Goal: Use online tool/utility: Utilize a website feature to perform a specific function

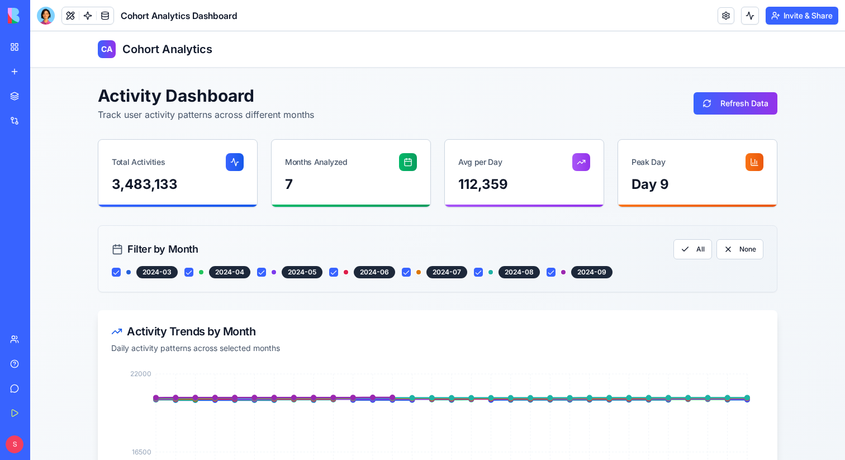
click at [24, 53] on link "My Workspace" at bounding box center [25, 47] width 45 height 22
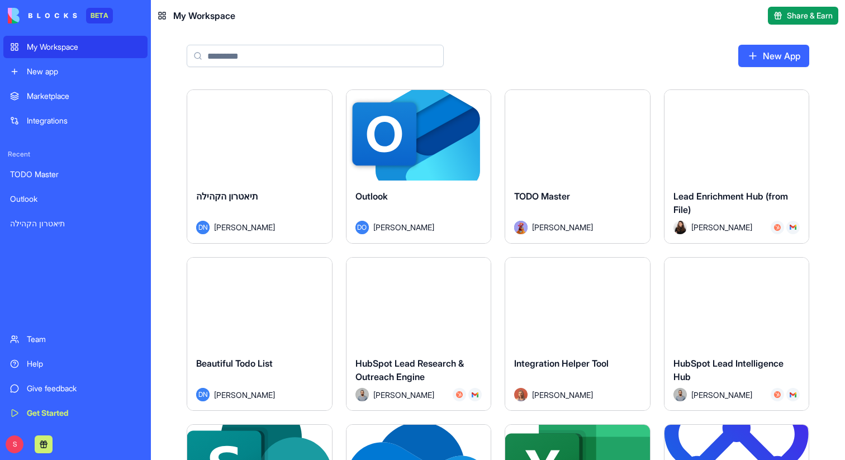
click at [730, 178] on div "Launch" at bounding box center [736, 135] width 145 height 91
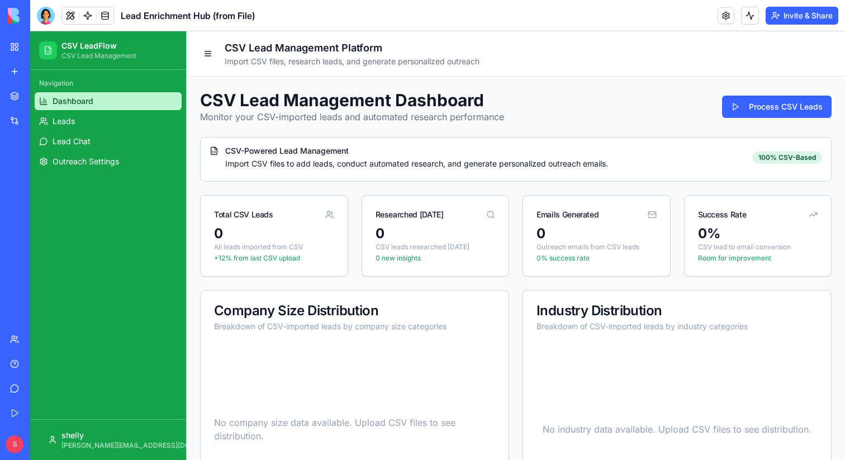
click at [17, 44] on link "My Workspace" at bounding box center [25, 47] width 45 height 22
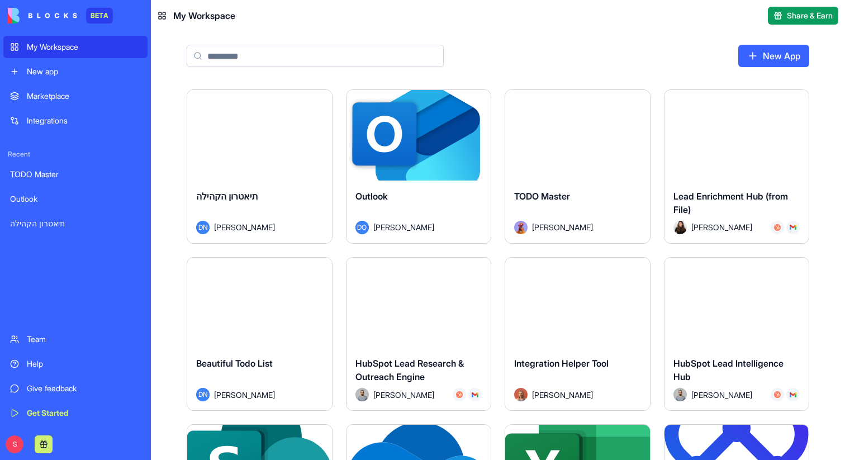
click at [46, 100] on div "Marketplace" at bounding box center [84, 96] width 114 height 11
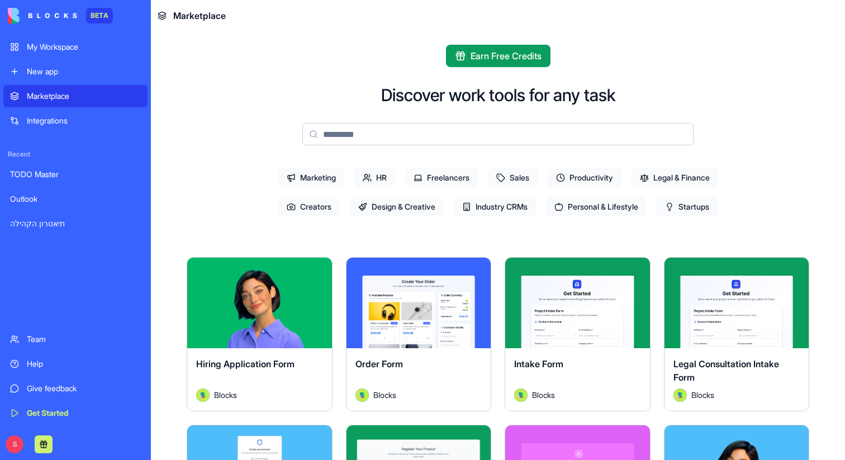
click at [463, 130] on input at bounding box center [497, 134] width 391 height 22
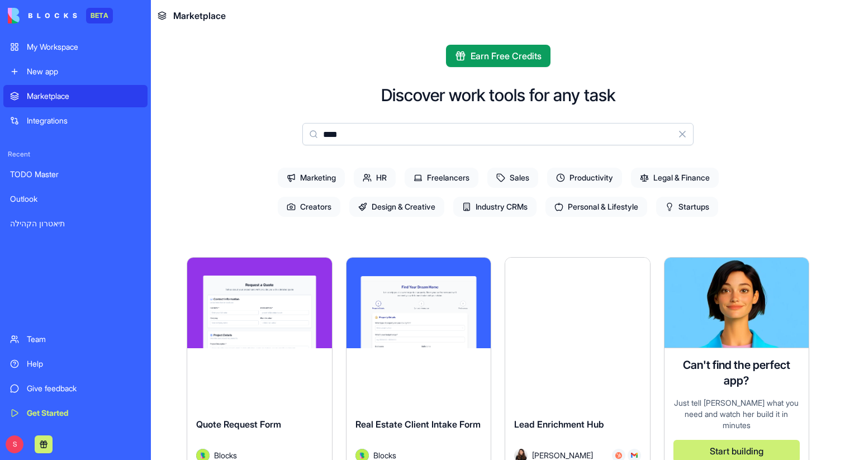
type input "****"
click at [592, 322] on div "Explore" at bounding box center [577, 303] width 145 height 91
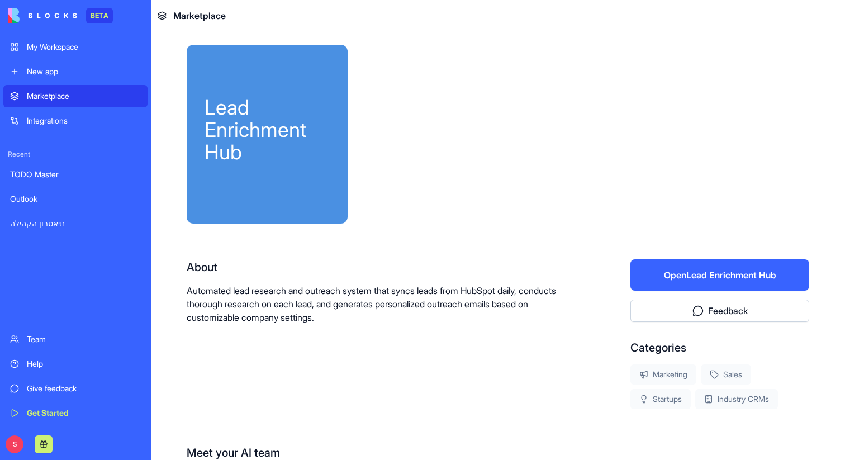
click at [685, 279] on button "Open Lead Enrichment Hub" at bounding box center [719, 274] width 179 height 31
